Goal: Task Accomplishment & Management: Use online tool/utility

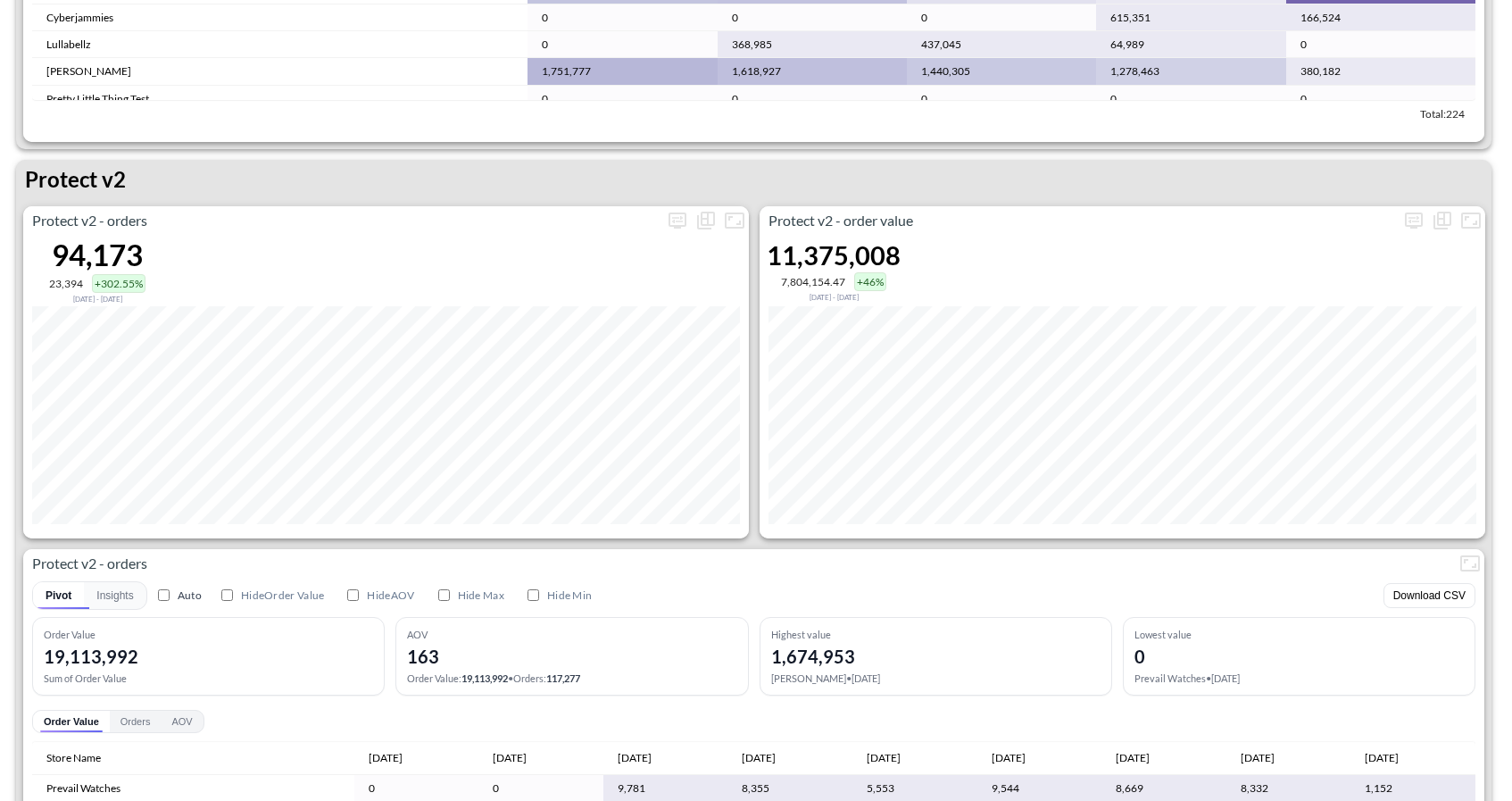
scroll to position [3312, 0]
click at [685, 215] on icon "more" at bounding box center [678, 220] width 18 height 16
click at [600, 355] on body "BI.P.EYE, Interactive Analytics Dashboards 1 Filters Iso Date [DATE] Global Ord…" at bounding box center [756, 400] width 1512 height 801
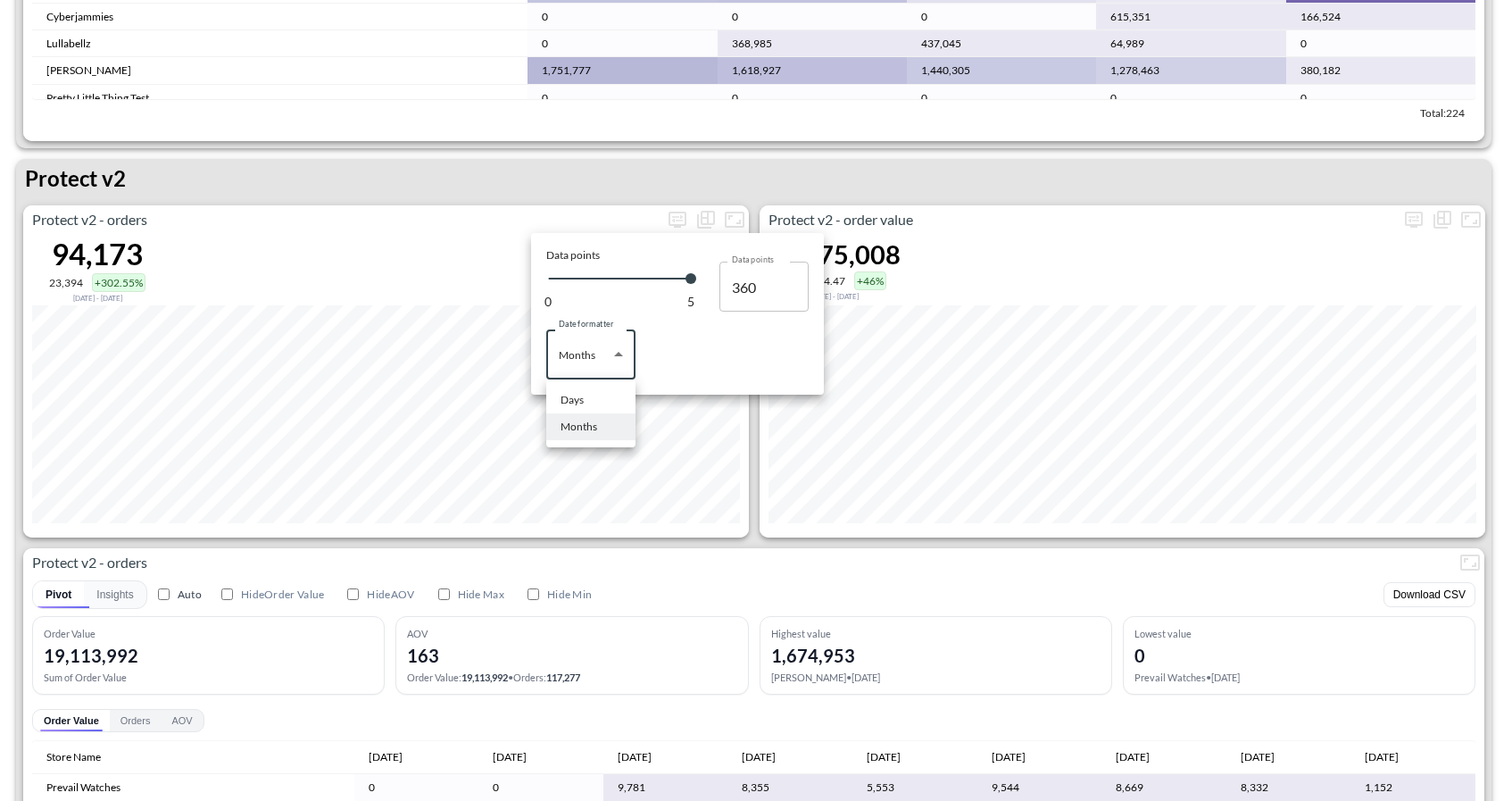
click at [592, 401] on li "Days" at bounding box center [591, 400] width 89 height 27
type input "Days"
type input "131"
click at [945, 165] on div at bounding box center [756, 400] width 1512 height 801
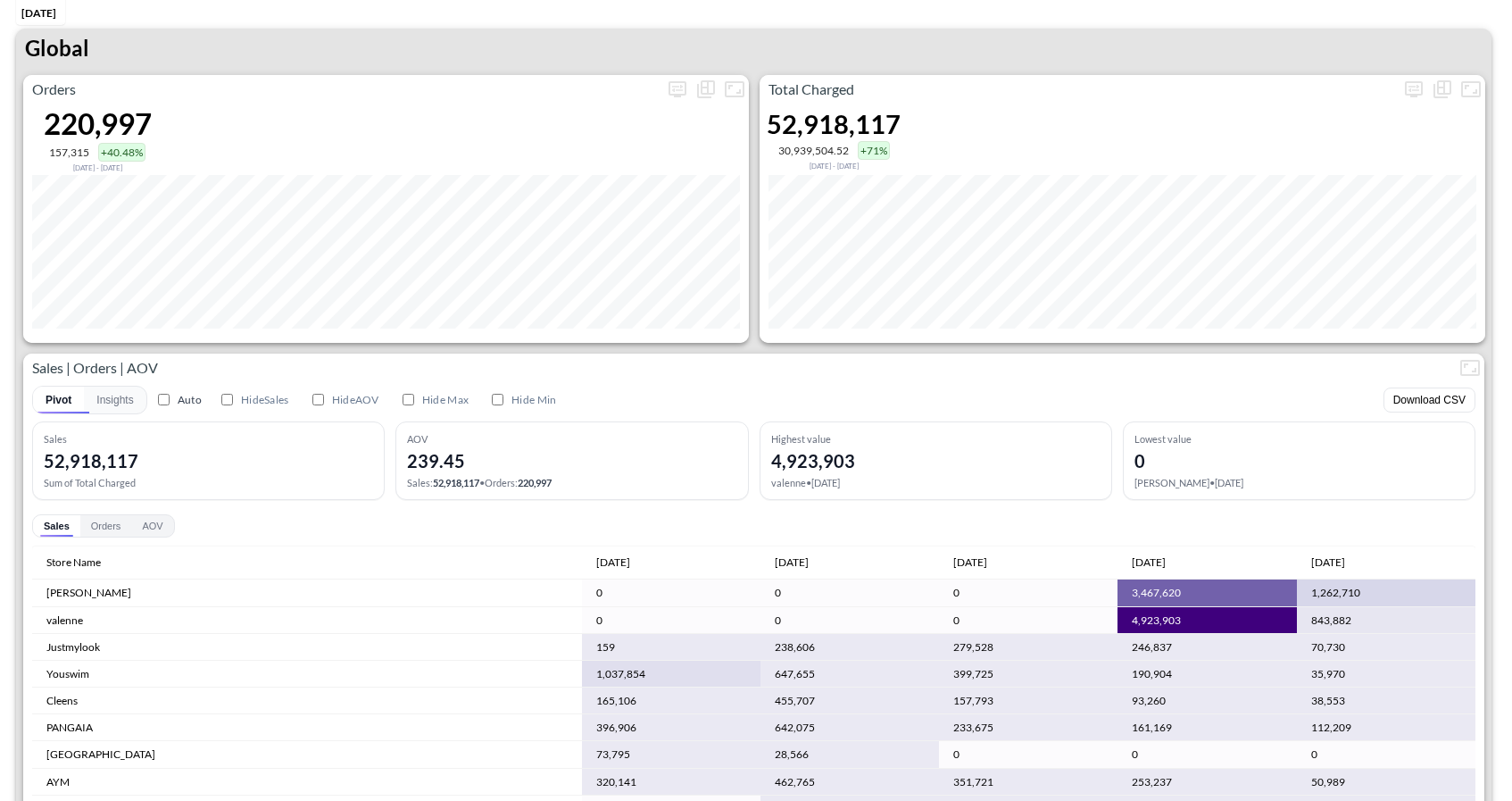
scroll to position [0, 0]
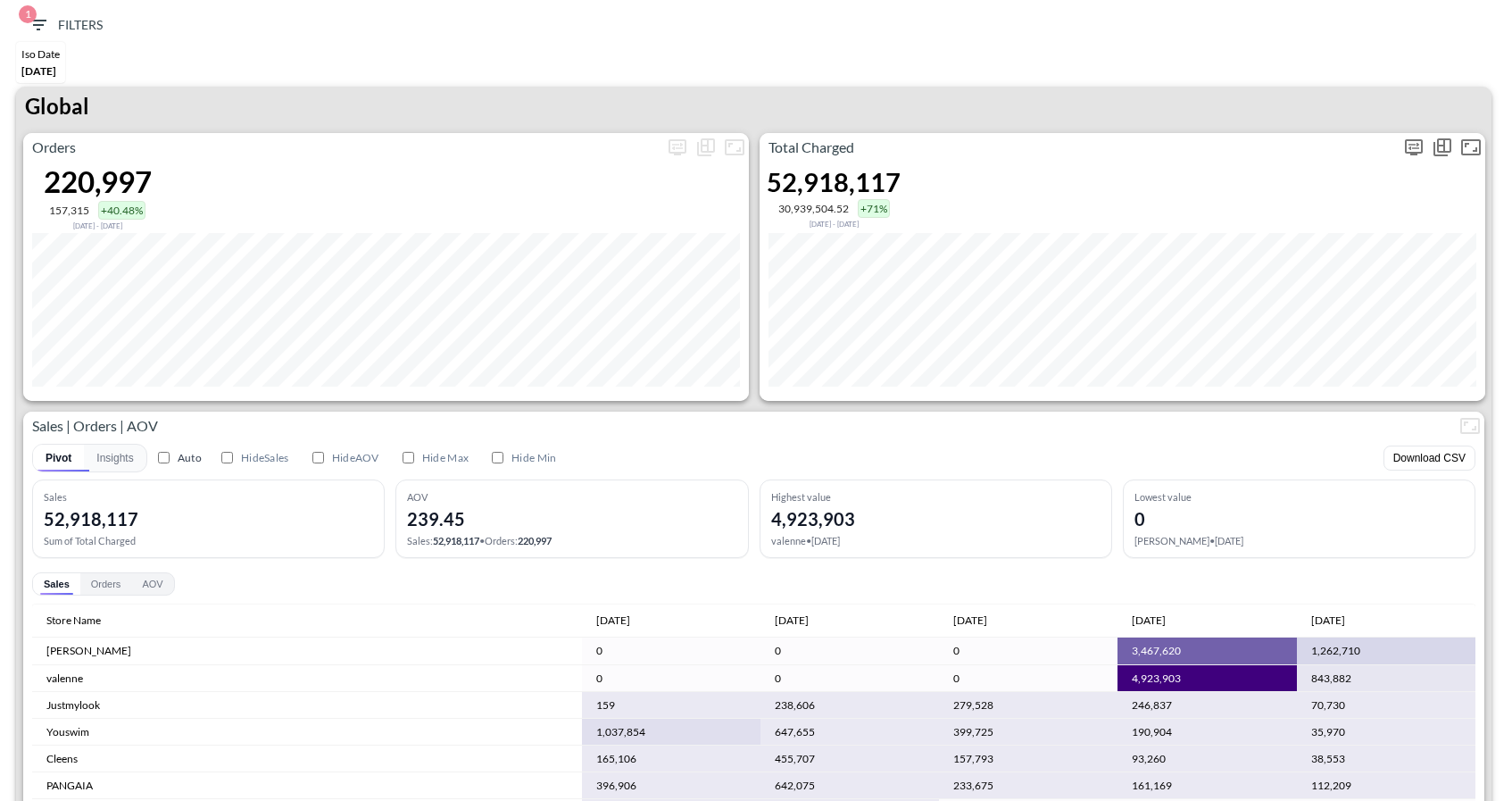
click at [1417, 147] on icon "more" at bounding box center [1415, 147] width 22 height 22
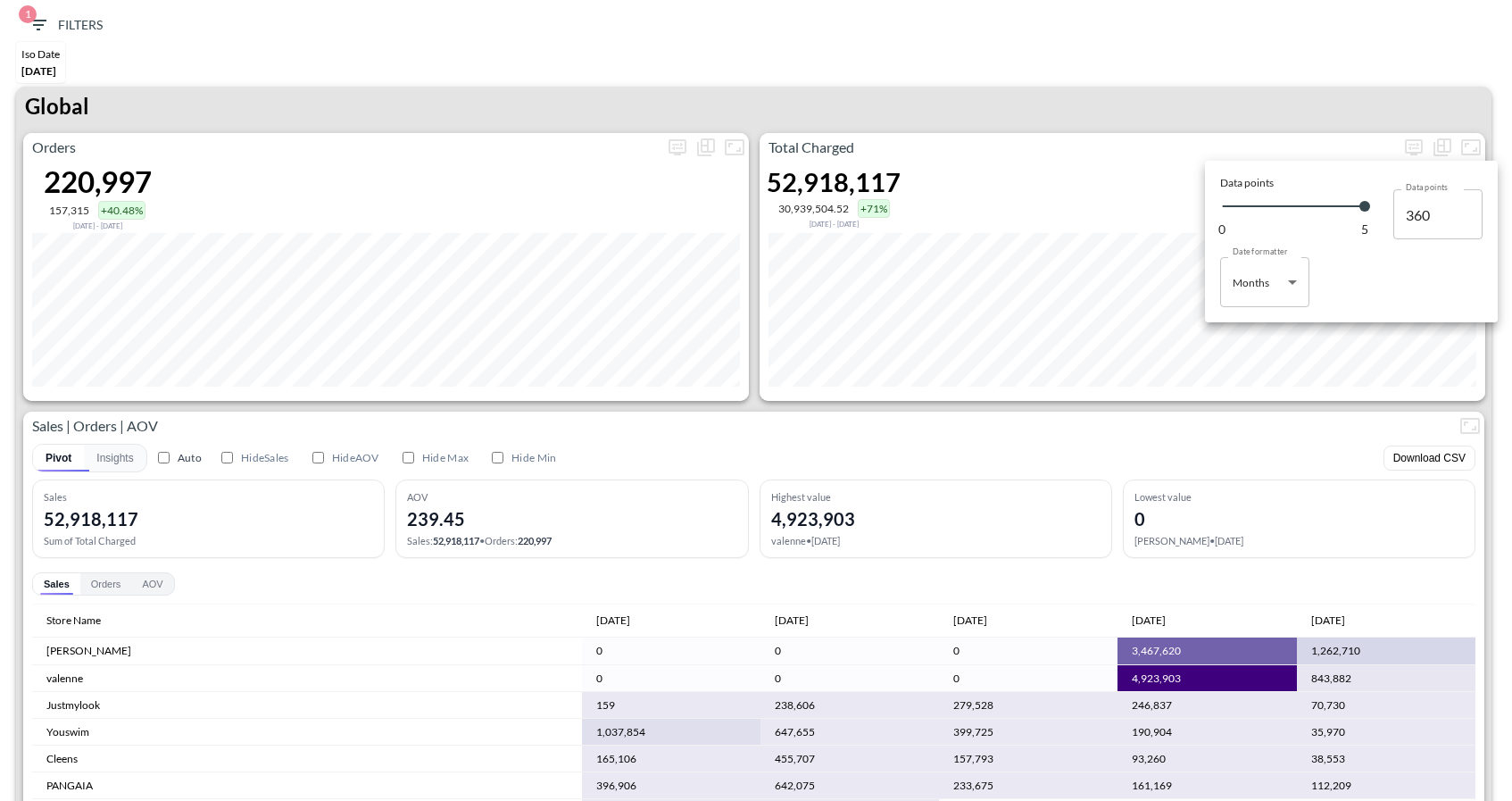
click at [1262, 273] on body "BI.P.EYE, Interactive Analytics Dashboards 1 Filters Iso Date [DATE] Global Ord…" at bounding box center [756, 400] width 1512 height 801
click at [1260, 321] on li "Days" at bounding box center [1265, 327] width 89 height 27
type input "Days"
type input "131"
click at [1235, 90] on div at bounding box center [756, 400] width 1512 height 801
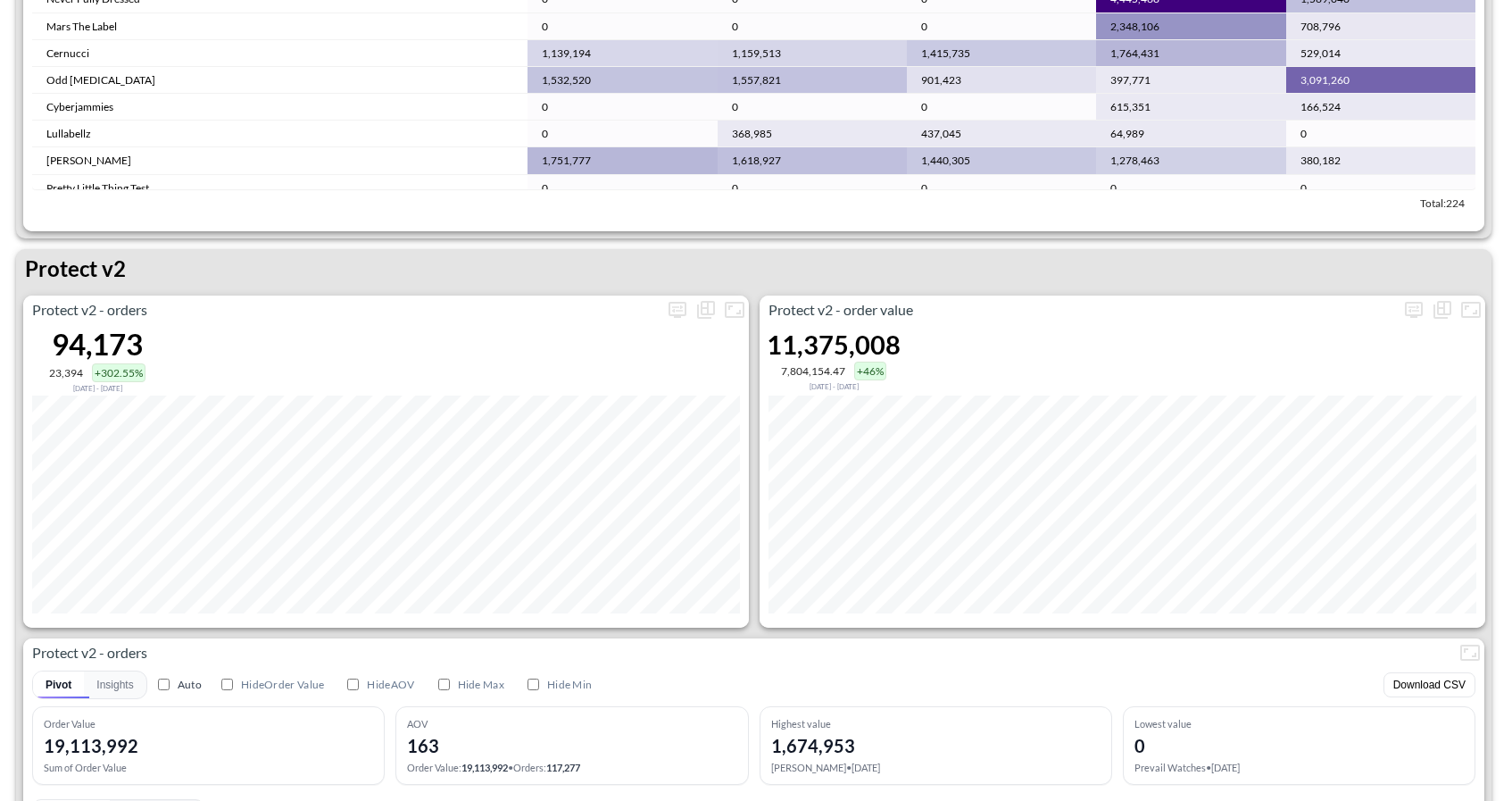
scroll to position [3530, 0]
